Goal: Task Accomplishment & Management: Use online tool/utility

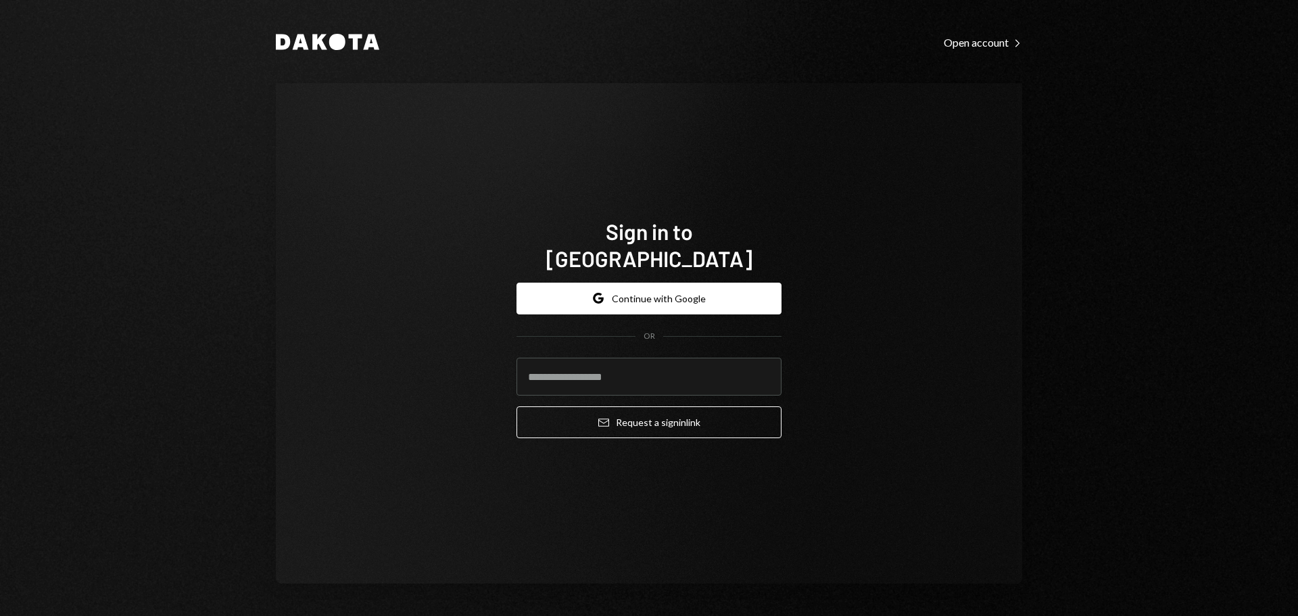
click at [656, 283] on button "Google Continue with Google" at bounding box center [648, 299] width 265 height 32
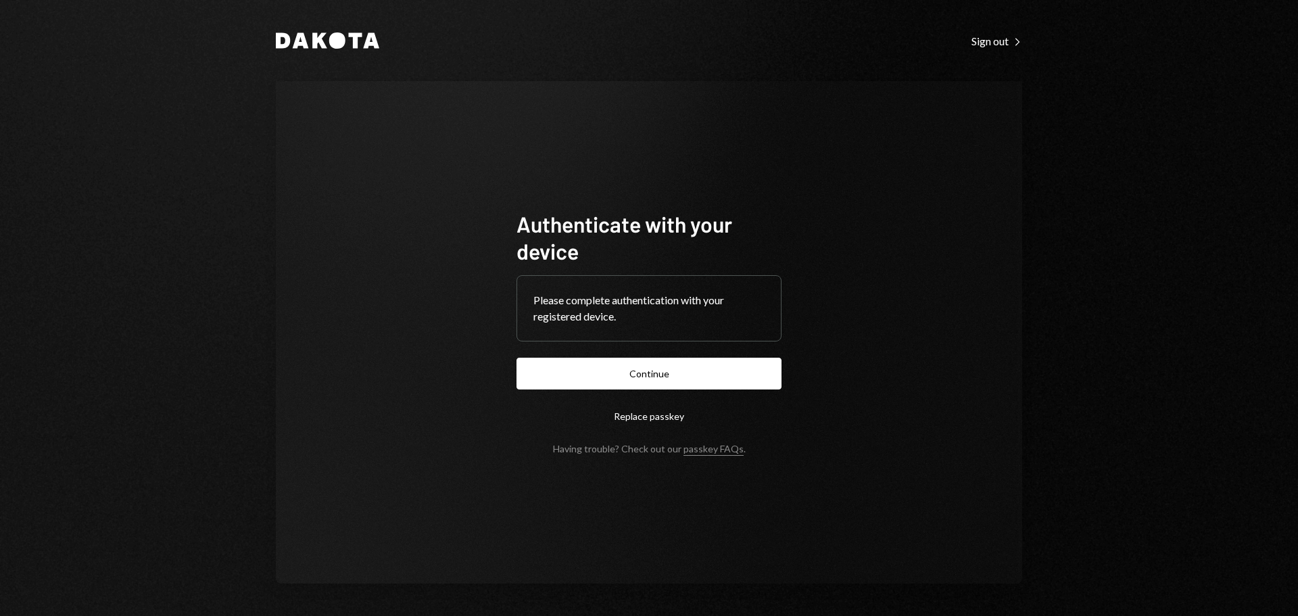
click at [745, 364] on button "Continue" at bounding box center [648, 374] width 265 height 32
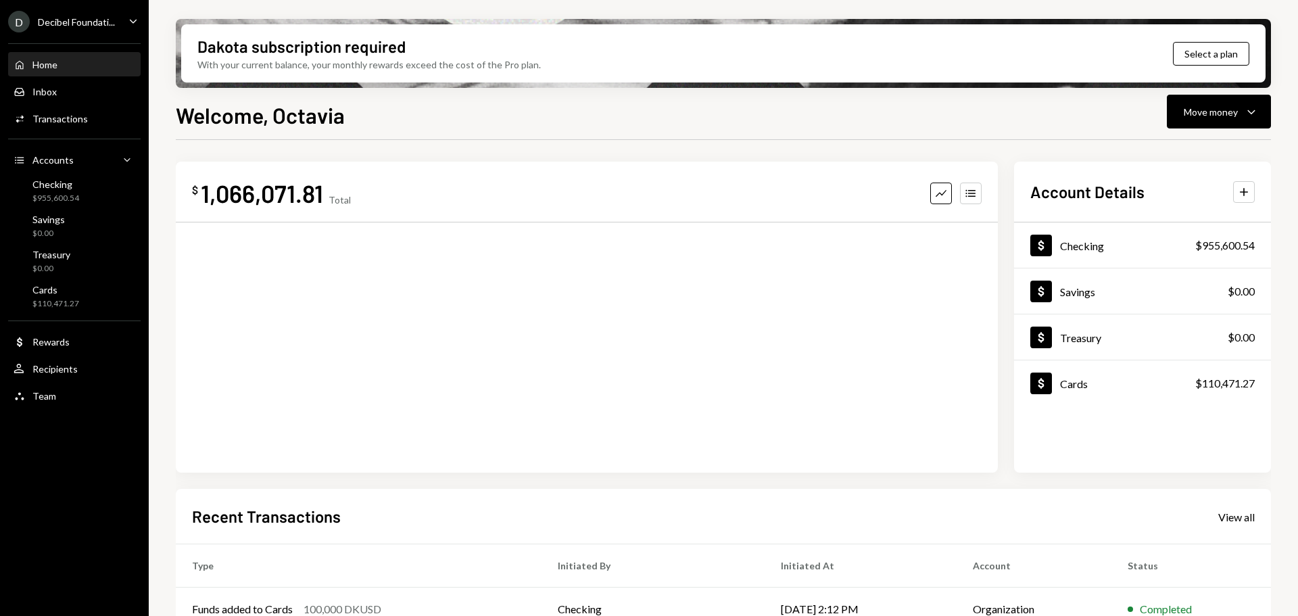
click at [128, 22] on icon "Caret Down" at bounding box center [133, 21] width 15 height 15
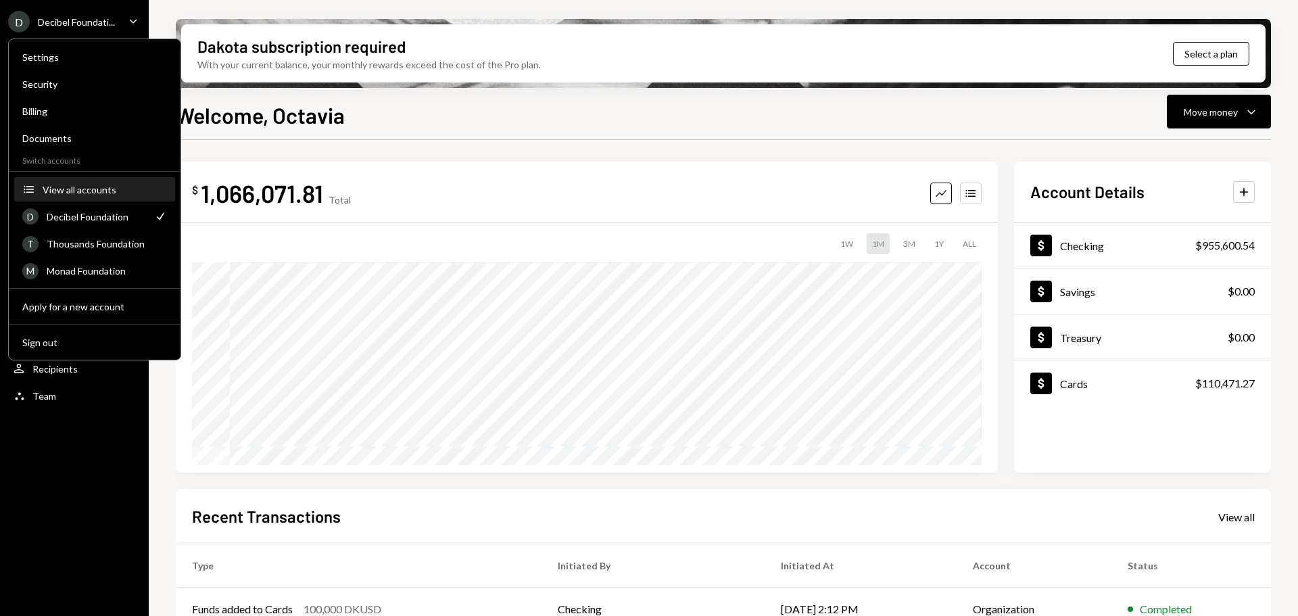
click at [87, 192] on div "View all accounts" at bounding box center [105, 189] width 124 height 11
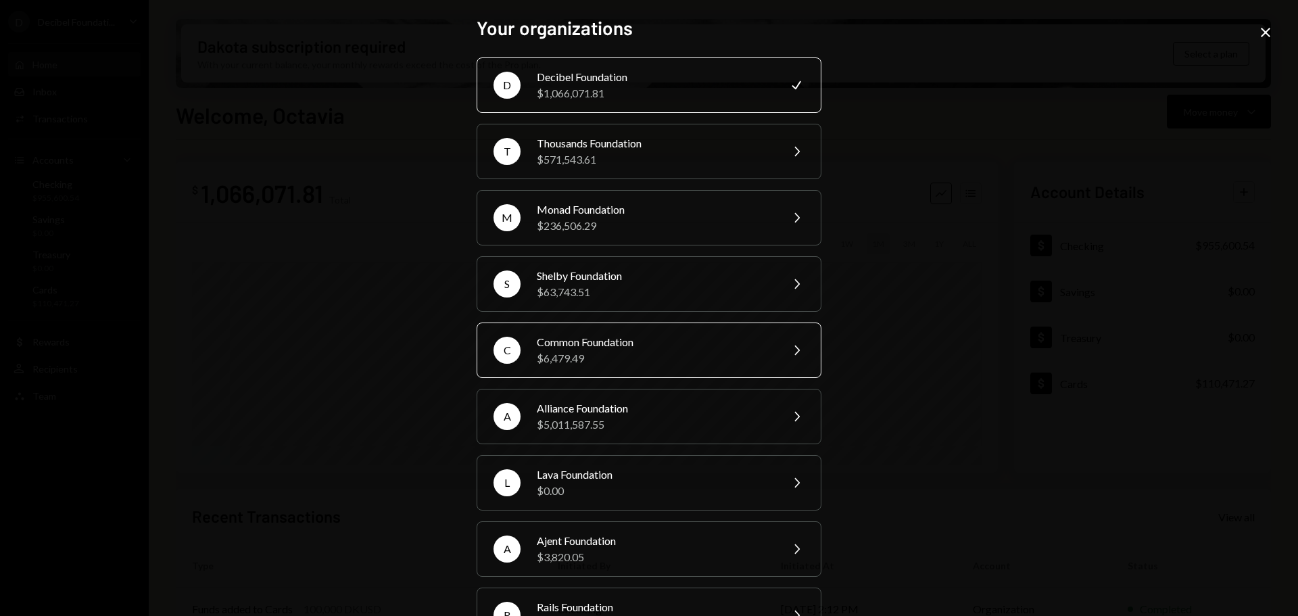
scroll to position [135, 0]
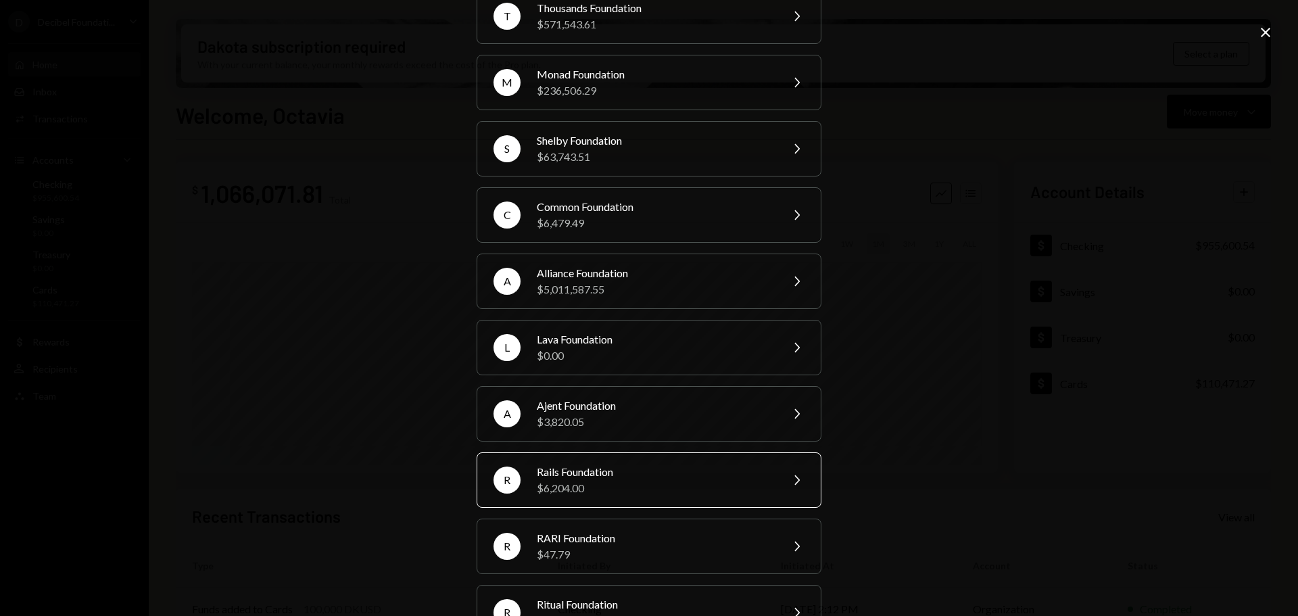
click at [614, 462] on div "R Rails Foundation $6,204.00 Chevron Right" at bounding box center [648, 479] width 345 height 55
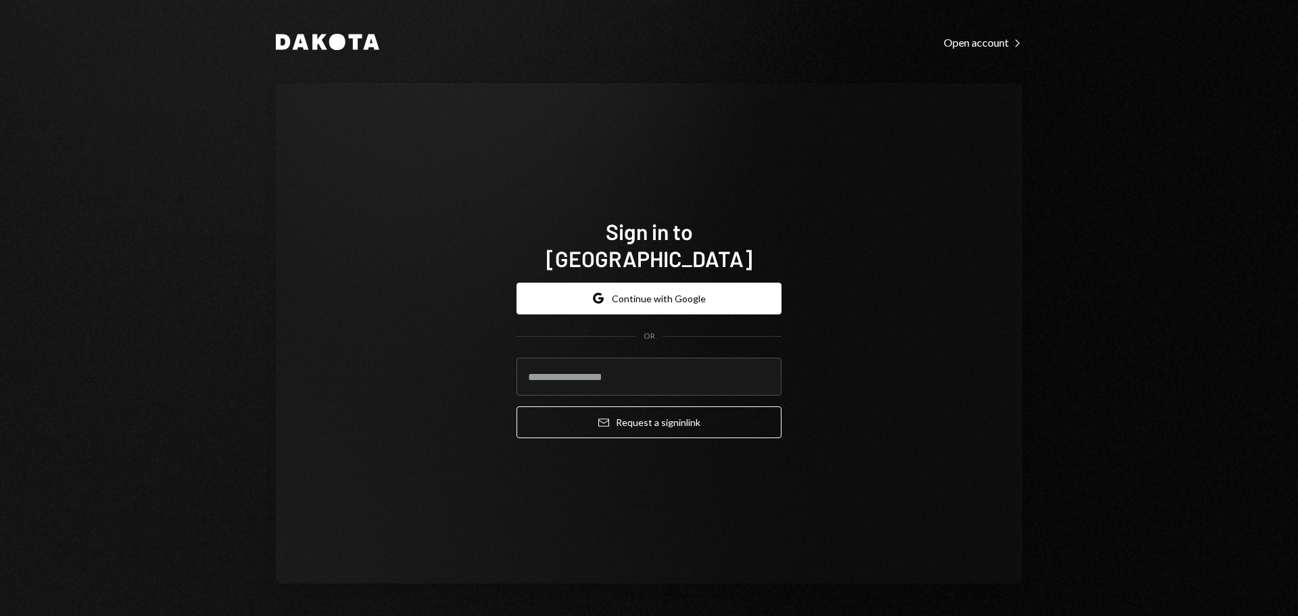
click at [660, 283] on button "Google Continue with Google" at bounding box center [648, 299] width 265 height 32
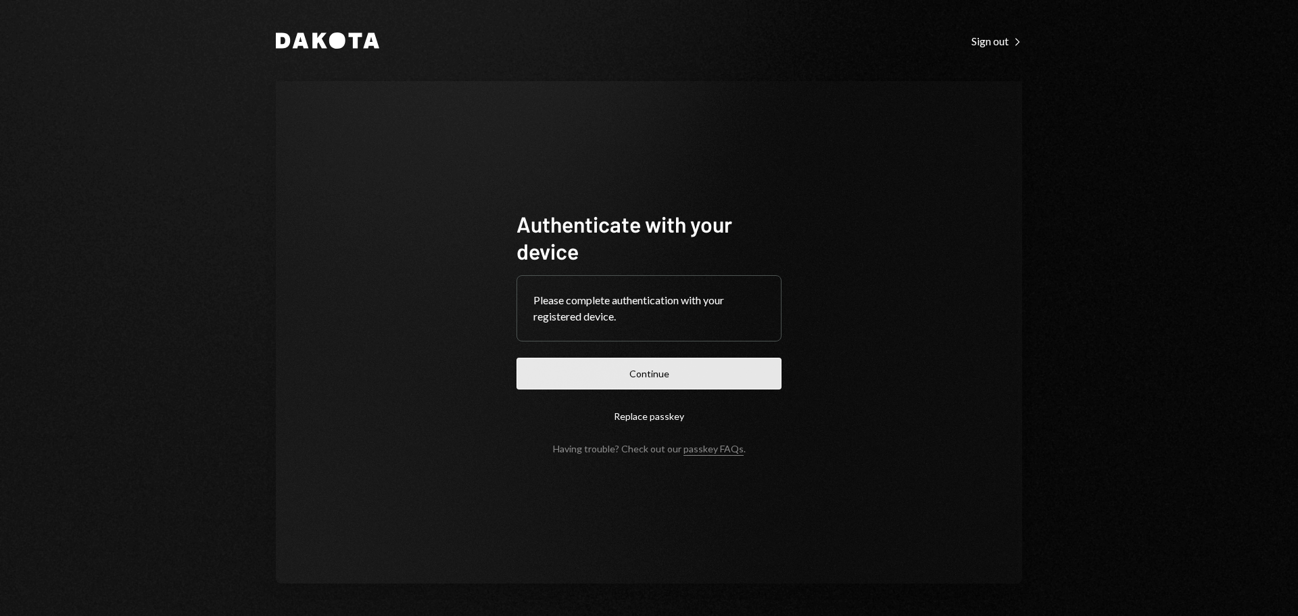
click at [661, 373] on button "Continue" at bounding box center [648, 374] width 265 height 32
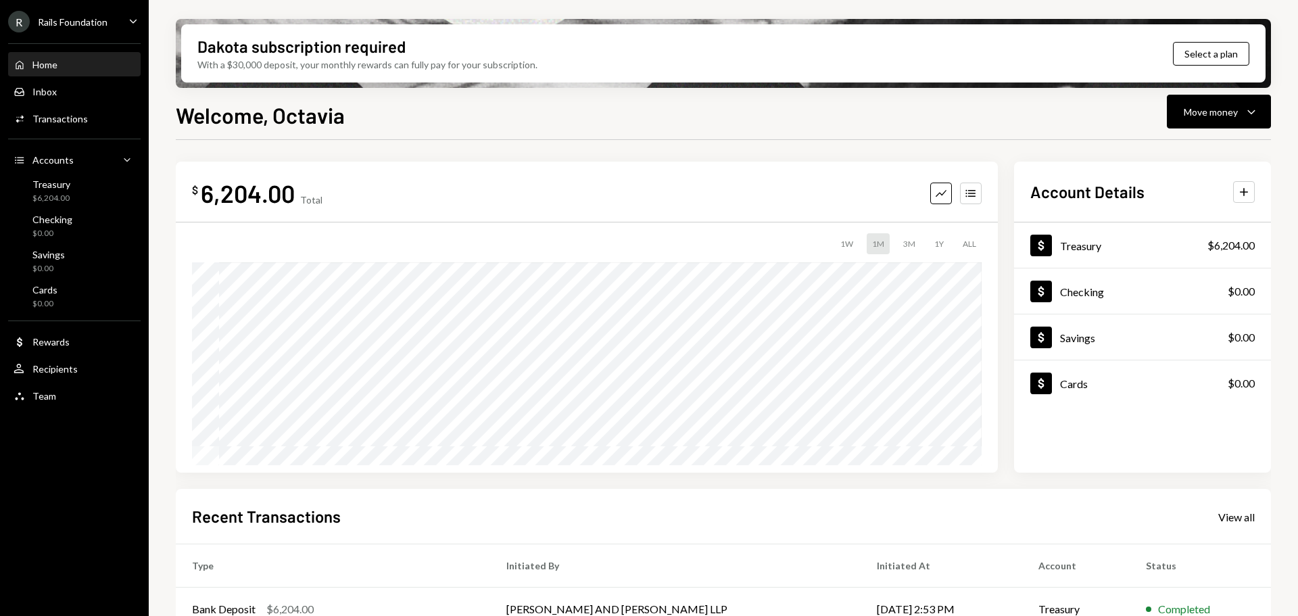
click at [133, 20] on icon "Caret Down" at bounding box center [133, 21] width 15 height 15
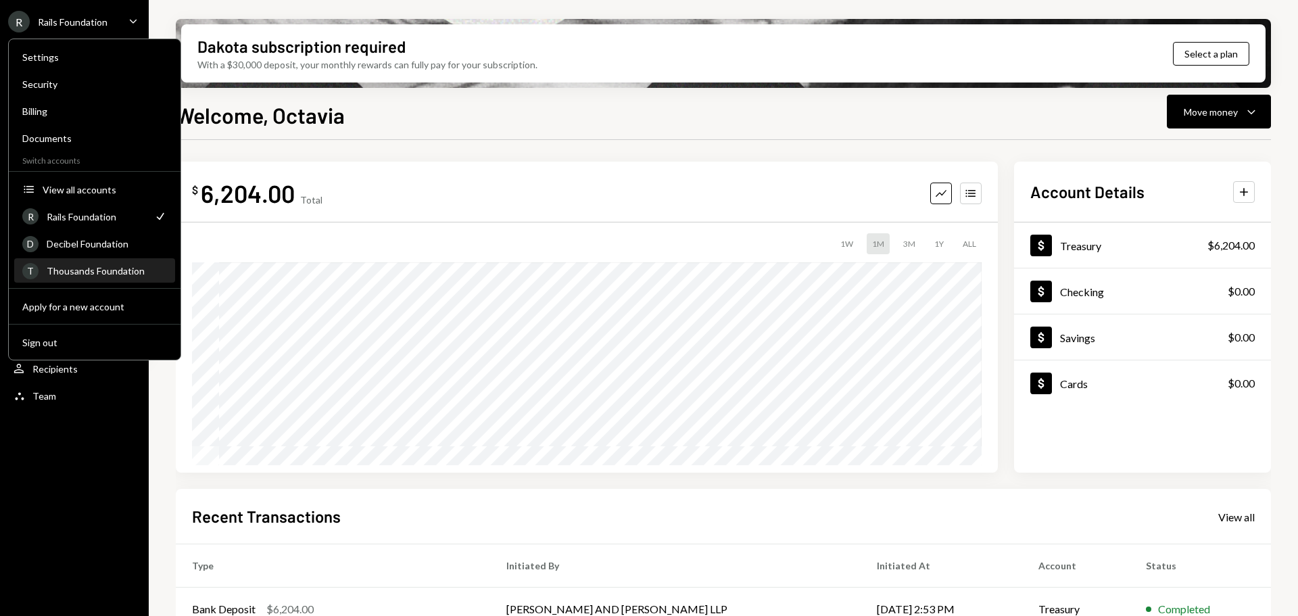
click at [93, 269] on div "Thousands Foundation" at bounding box center [107, 270] width 120 height 11
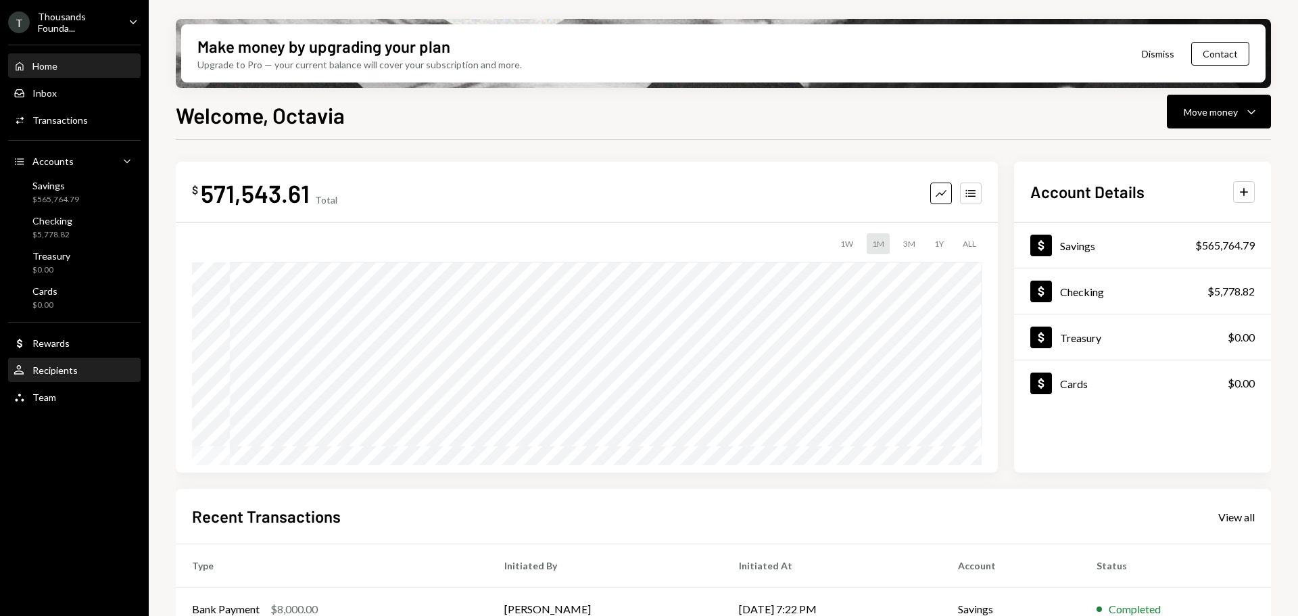
click at [82, 369] on div "User Recipients" at bounding box center [75, 370] width 122 height 12
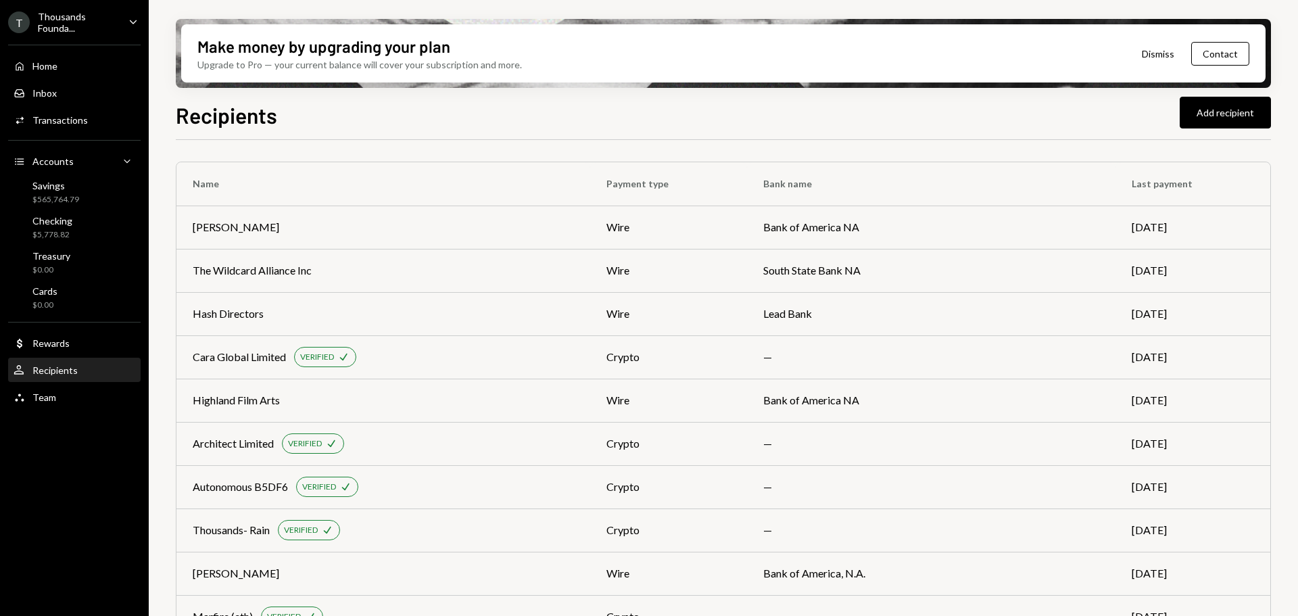
click at [488, 115] on div "Recipients Add recipient" at bounding box center [723, 114] width 1095 height 30
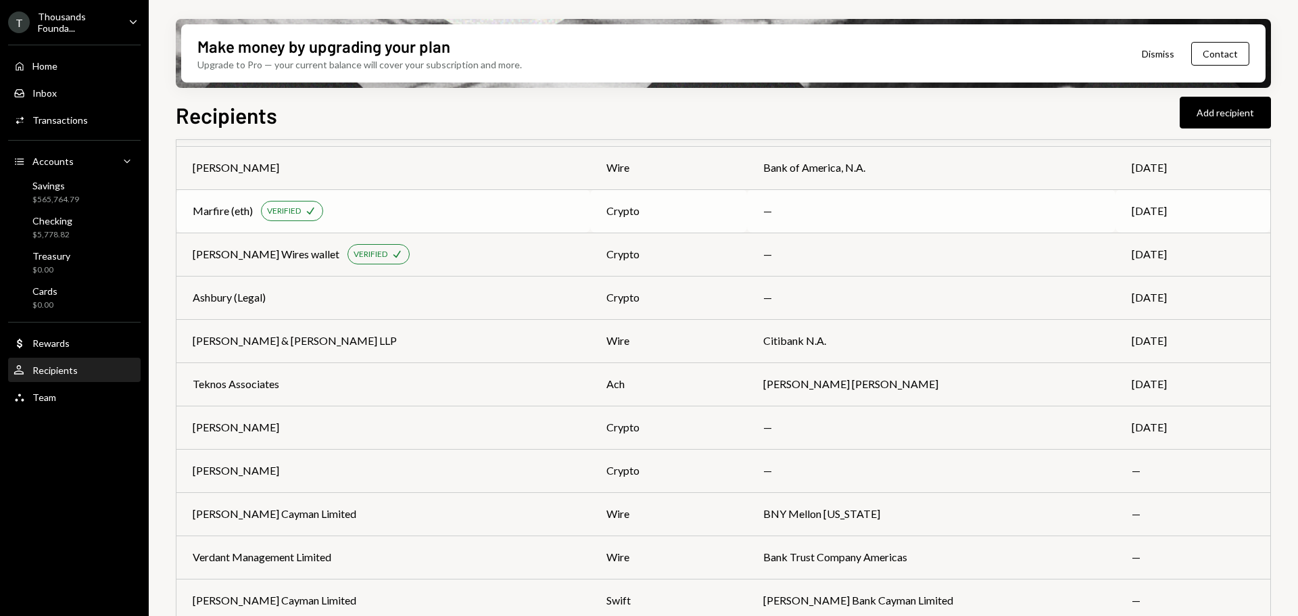
scroll to position [203, 0]
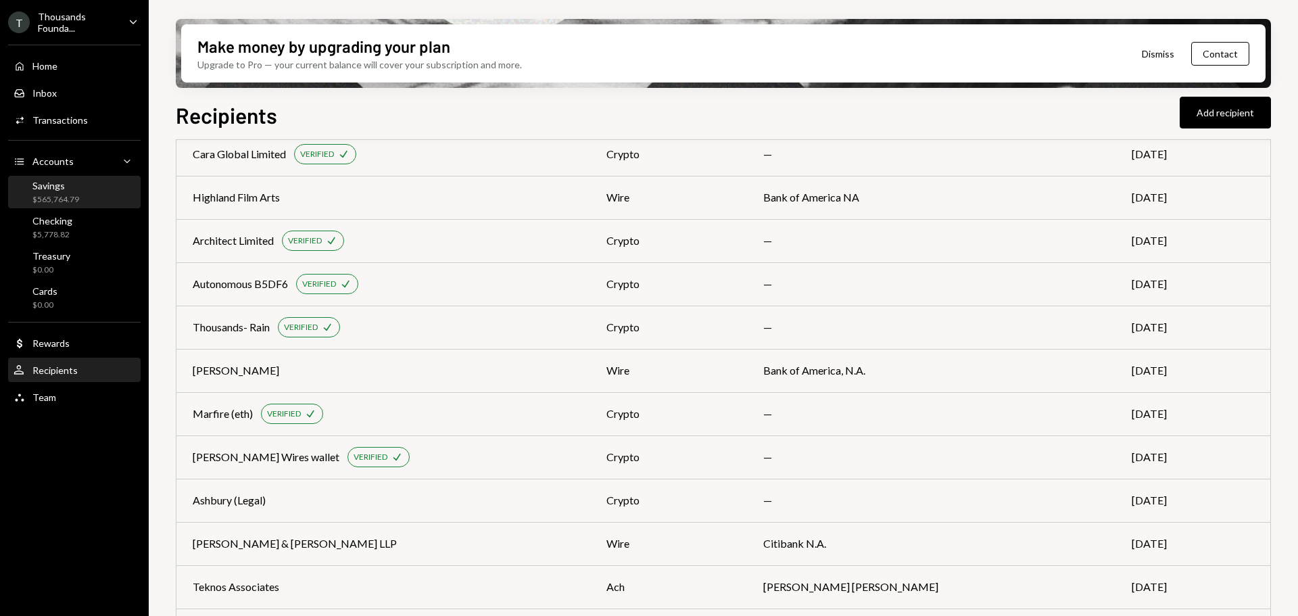
click at [59, 191] on div "Savings" at bounding box center [55, 185] width 47 height 11
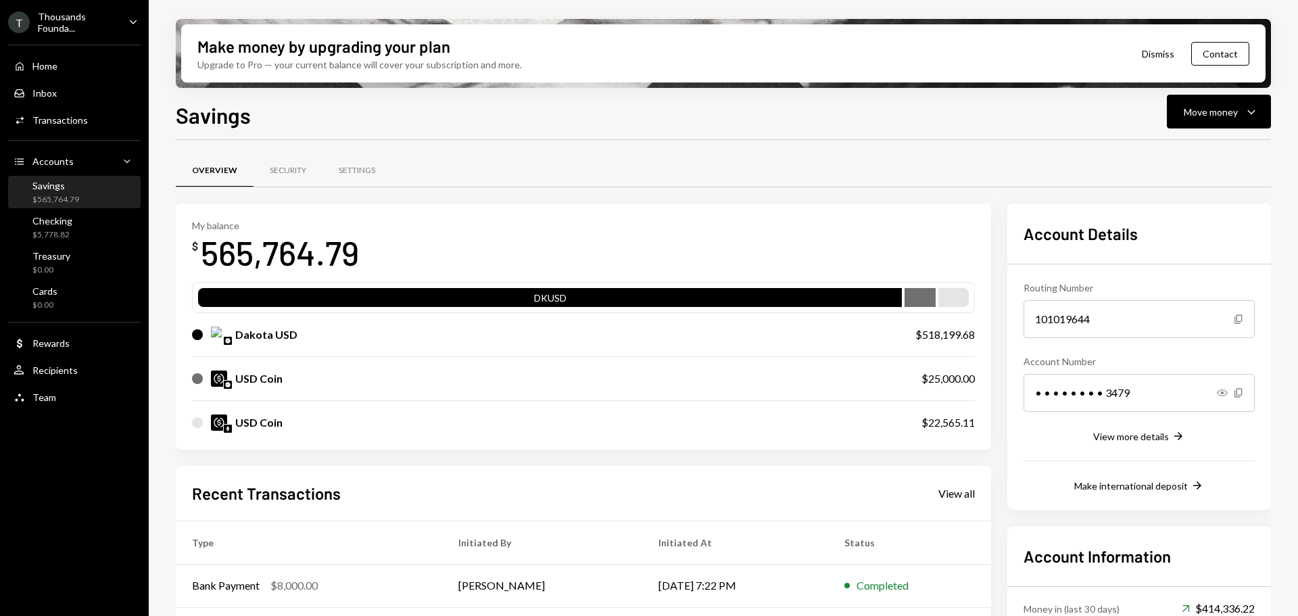
click at [1211, 130] on div "Savings Move money Caret Down Overview Security Settings My balance $ 565,764.7…" at bounding box center [723, 397] width 1095 height 597
click at [1228, 110] on div "Move money" at bounding box center [1210, 112] width 54 height 14
click at [1179, 159] on div "Send" at bounding box center [1207, 152] width 99 height 14
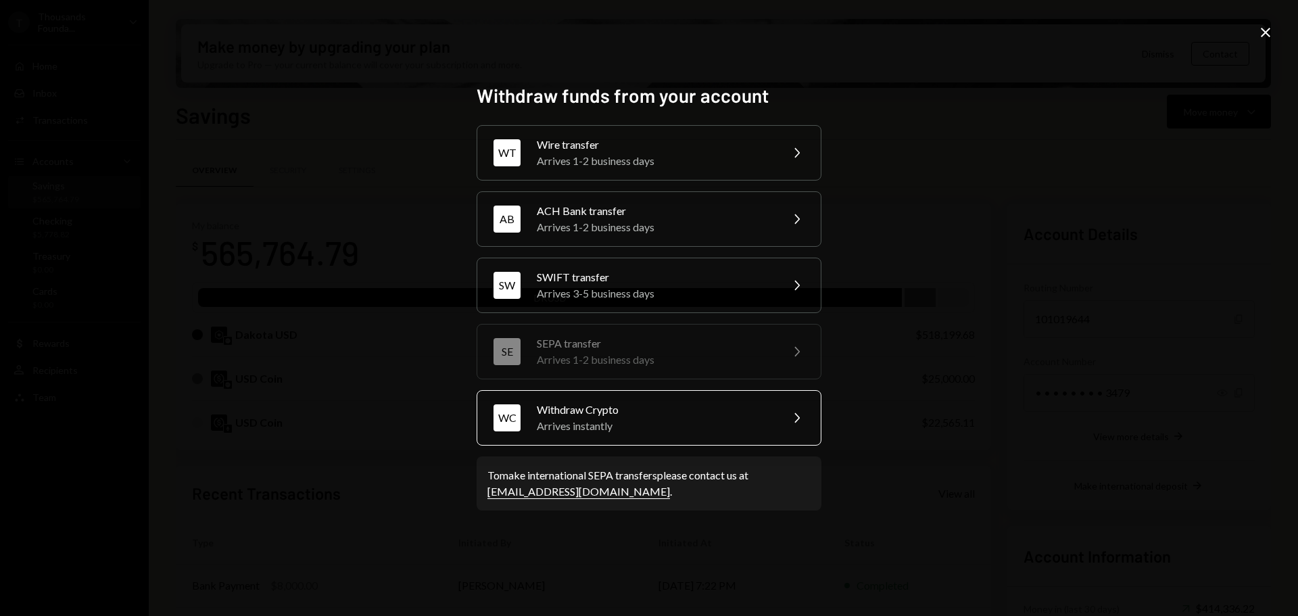
click at [676, 412] on div "Withdraw Crypto" at bounding box center [654, 409] width 235 height 16
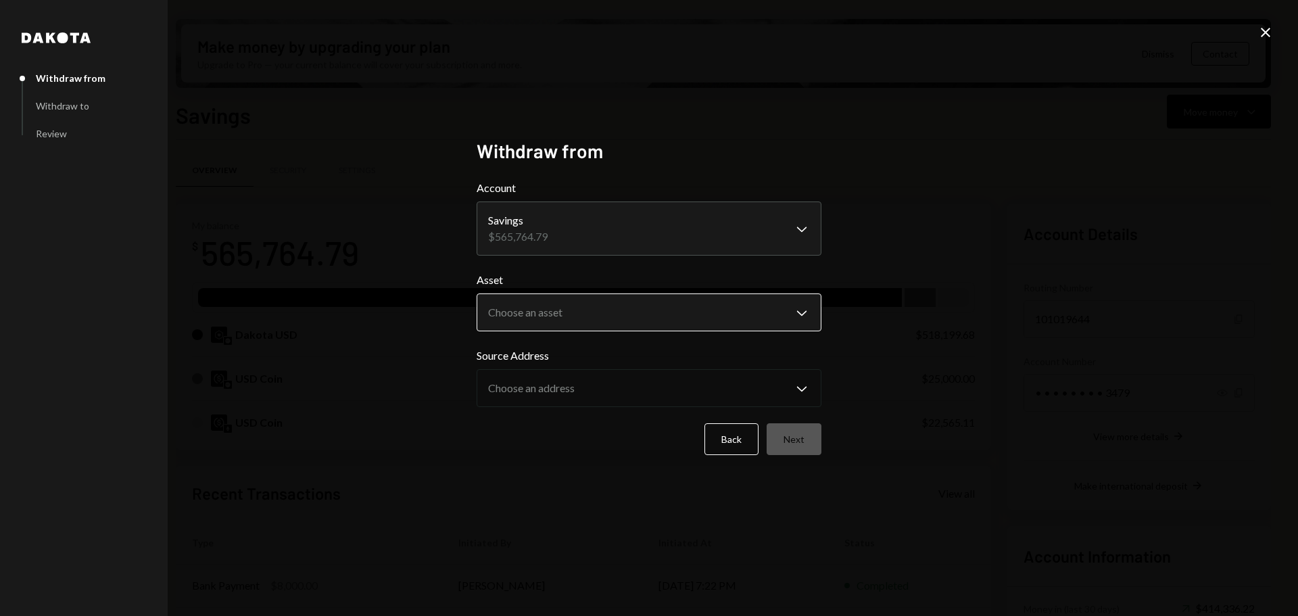
click at [566, 316] on body "T Thousands Founda... Caret Down Home Home Inbox Inbox Activities Transactions …" at bounding box center [649, 308] width 1298 height 616
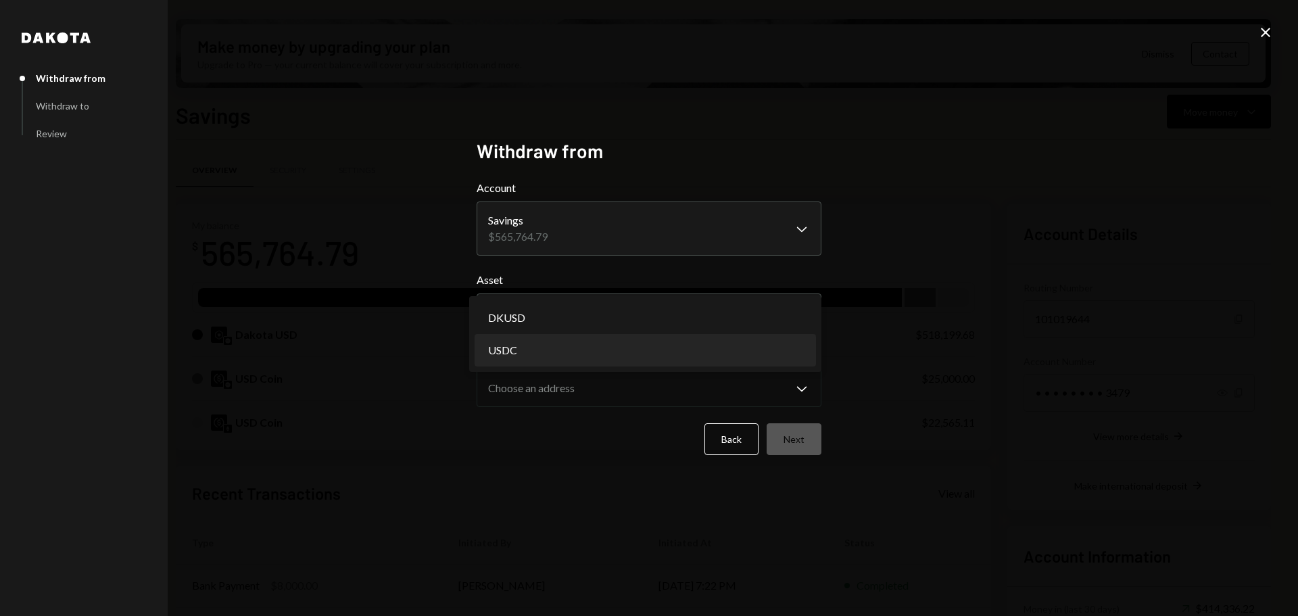
select select "****"
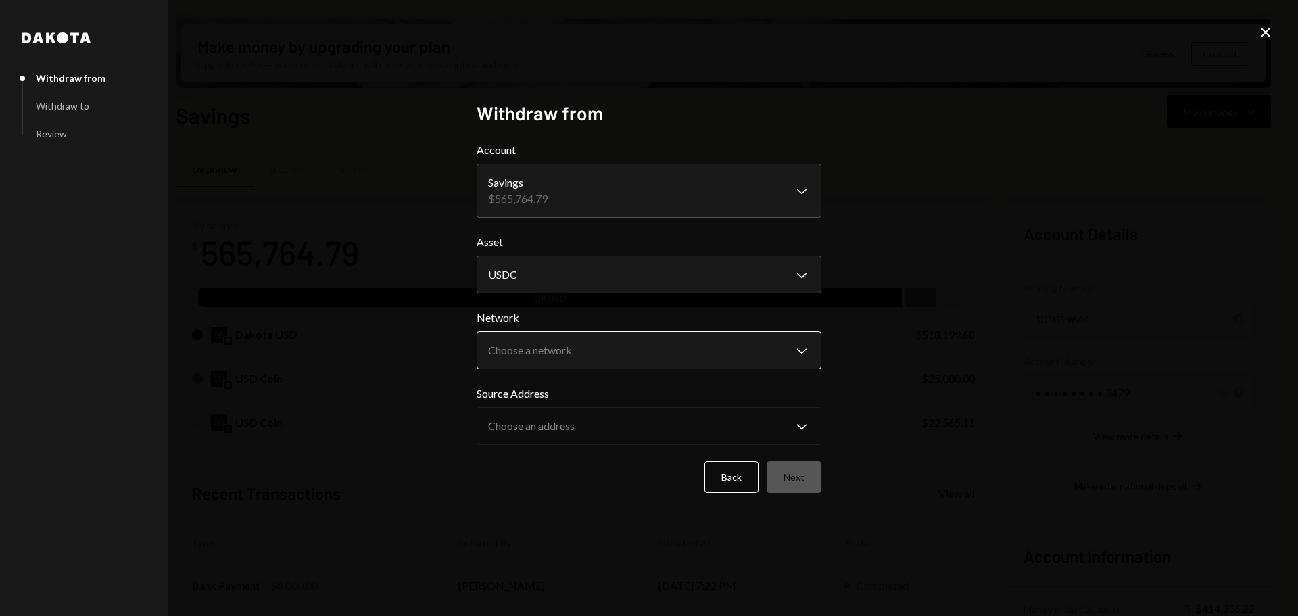
click at [581, 352] on body "T Thousands Founda... Caret Down Home Home Inbox Inbox Activities Transactions …" at bounding box center [649, 308] width 1298 height 616
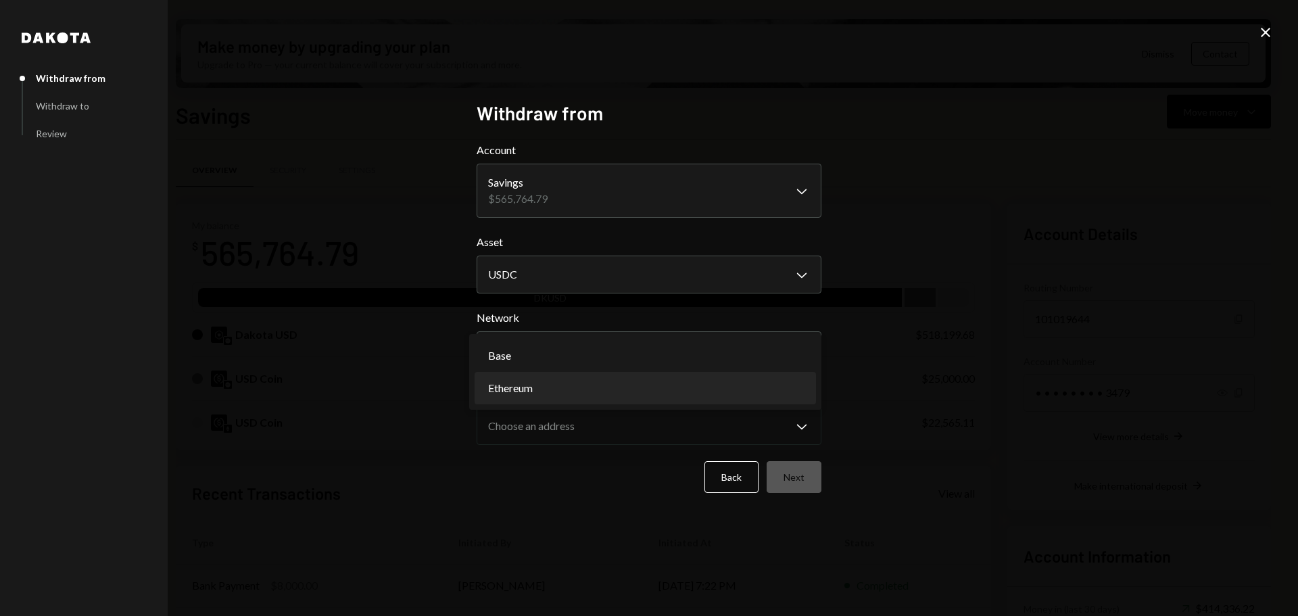
select select "**********"
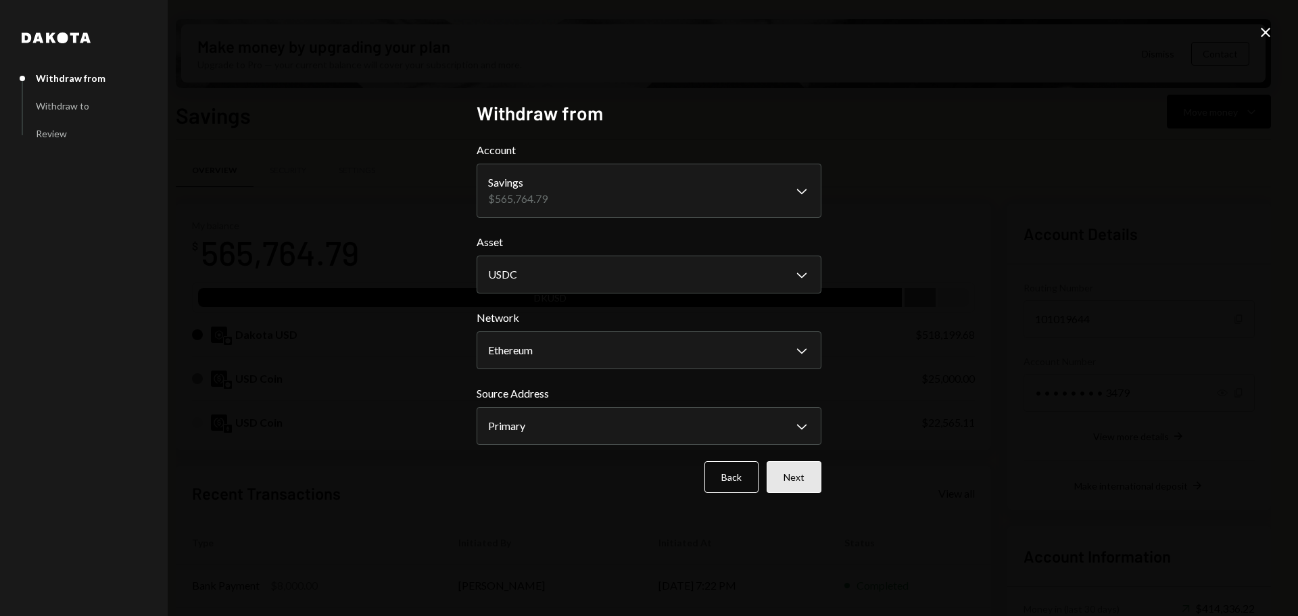
click at [798, 477] on button "Next" at bounding box center [793, 477] width 55 height 32
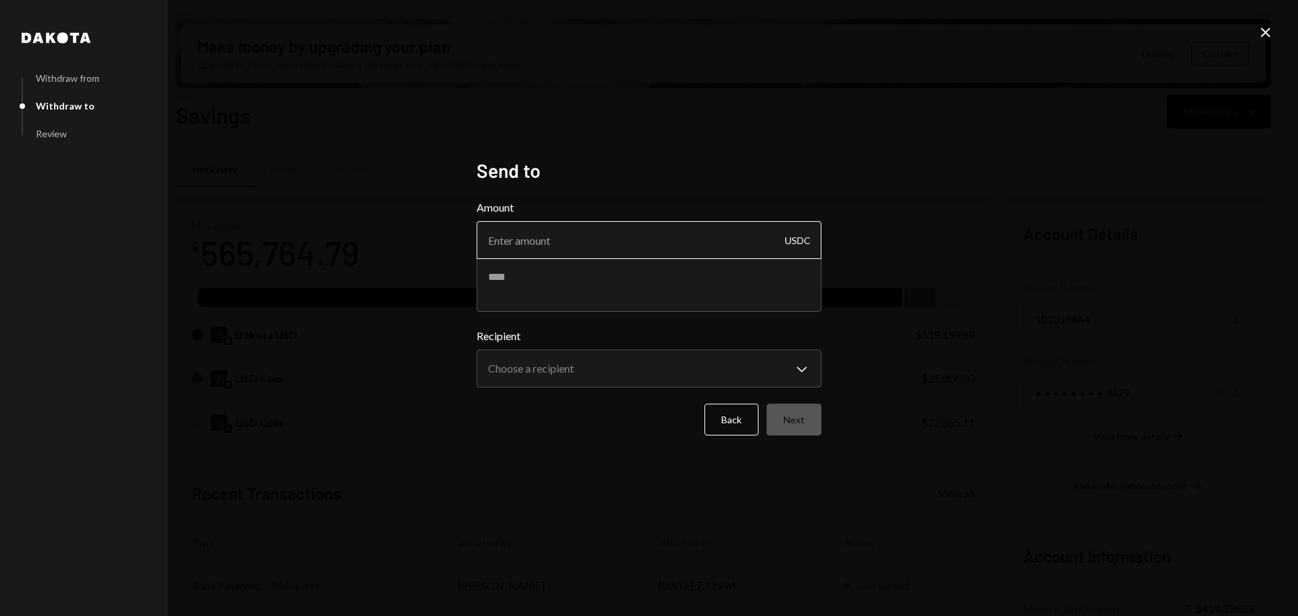
drag, startPoint x: 623, startPoint y: 238, endPoint x: 626, endPoint y: 230, distance: 7.9
click at [625, 236] on input "Amount" at bounding box center [648, 240] width 345 height 38
paste input "14800.00"
type input "14800.00"
click at [560, 275] on textarea at bounding box center [648, 285] width 345 height 54
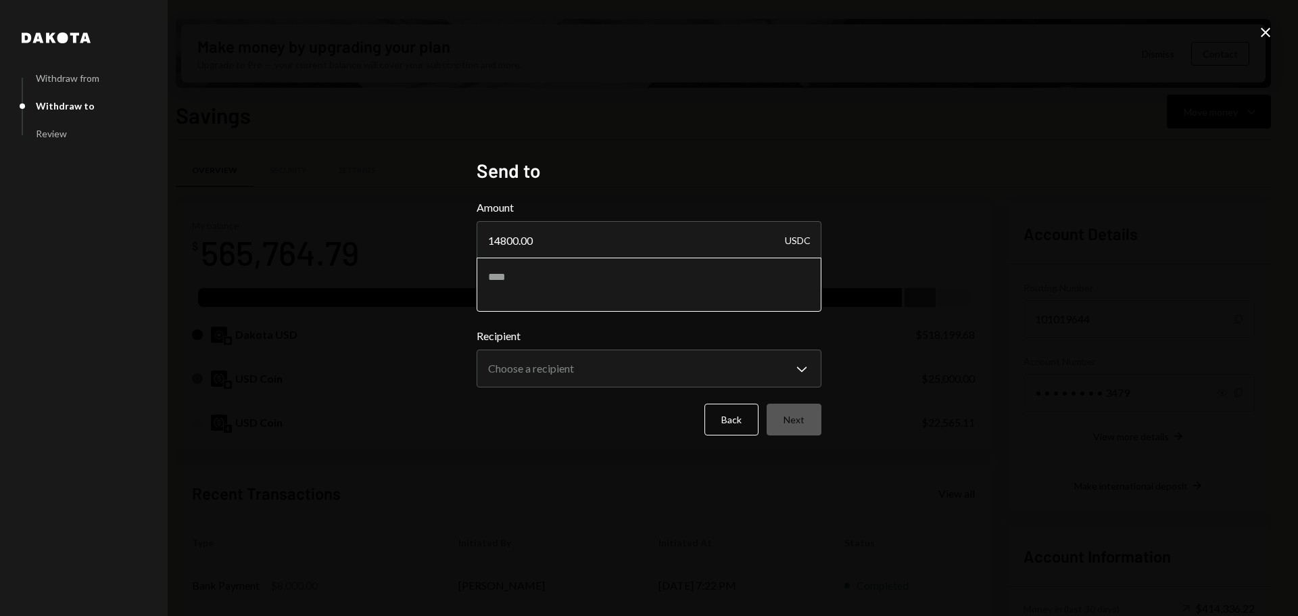
paste textarea "**********"
type textarea "**********"
click at [550, 372] on body "T Thousands Founda... Caret Down Home Home Inbox Inbox Activities Transactions …" at bounding box center [649, 308] width 1298 height 616
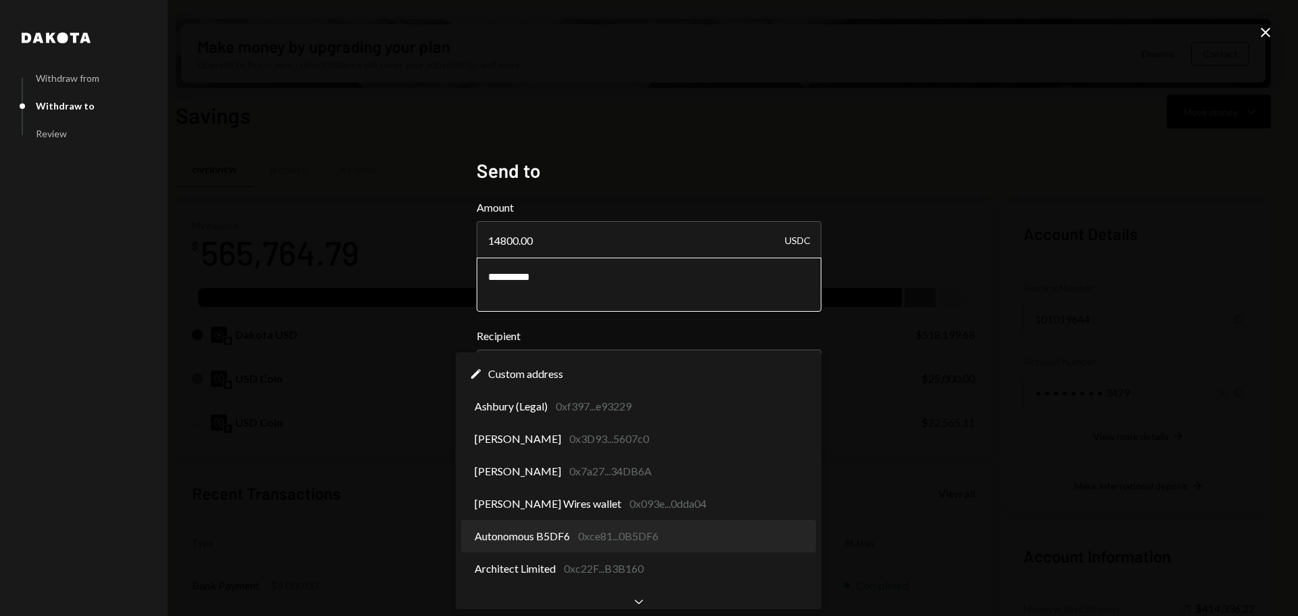
select select "**********"
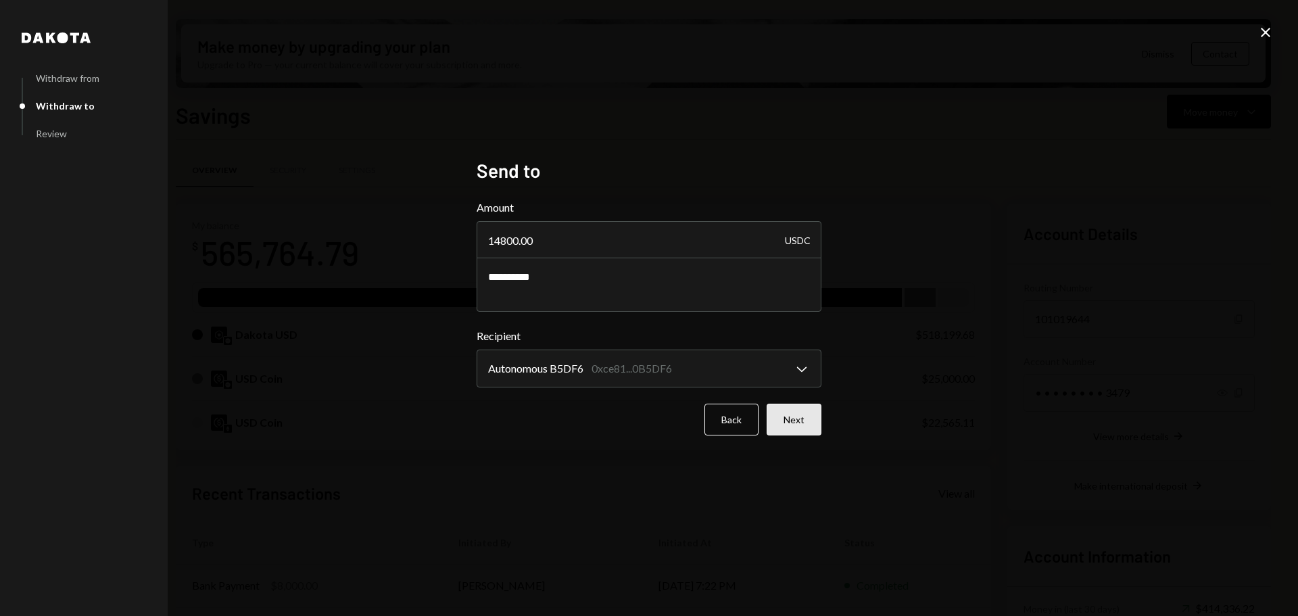
click at [789, 422] on button "Next" at bounding box center [793, 420] width 55 height 32
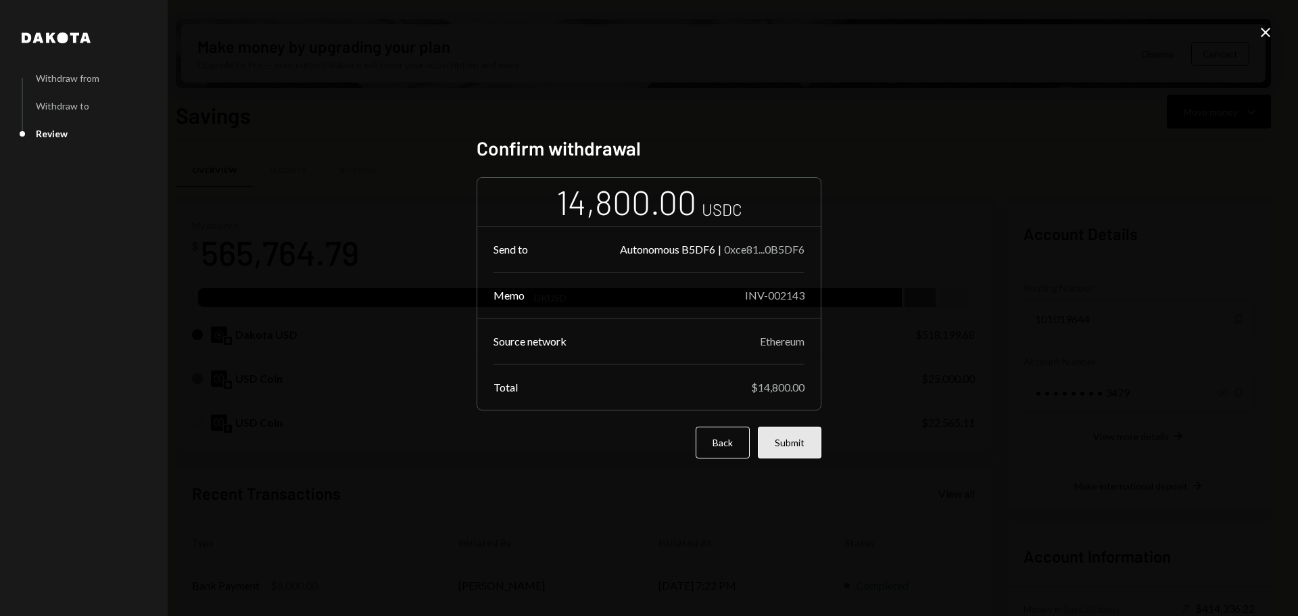
click at [789, 441] on button "Submit" at bounding box center [790, 442] width 64 height 32
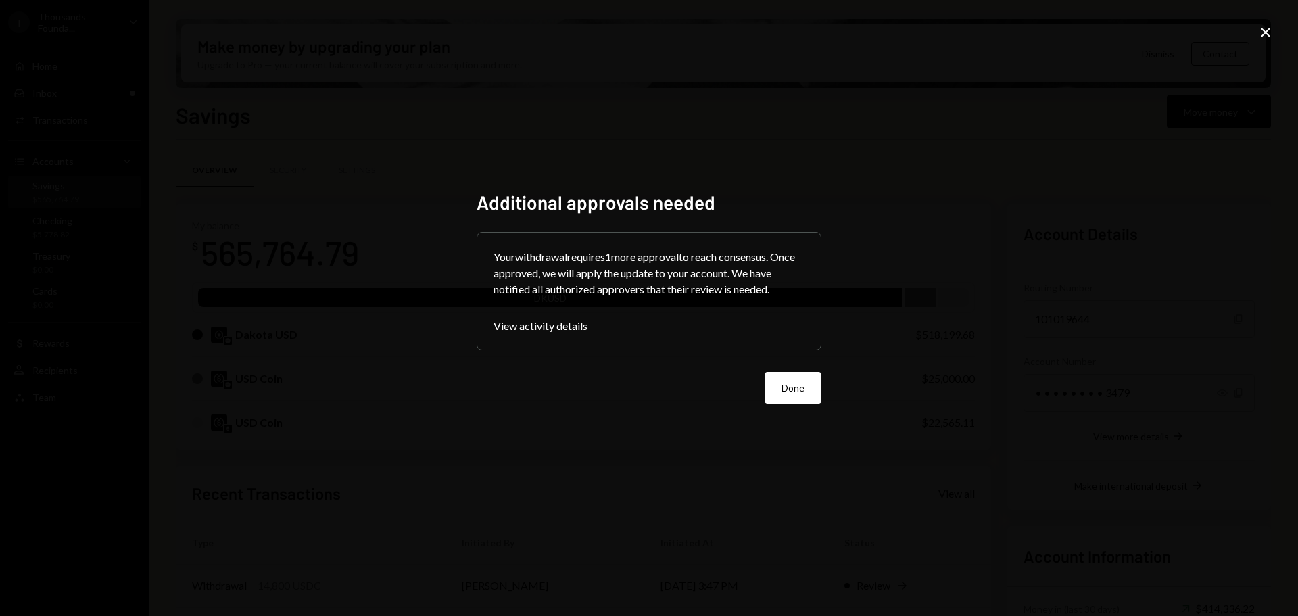
click at [784, 391] on button "Done" at bounding box center [792, 388] width 57 height 32
